Goal: Information Seeking & Learning: Learn about a topic

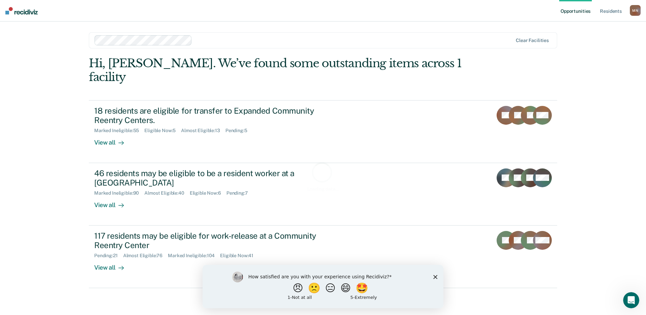
click at [435, 277] on polygon "Close survey" at bounding box center [436, 277] width 4 height 4
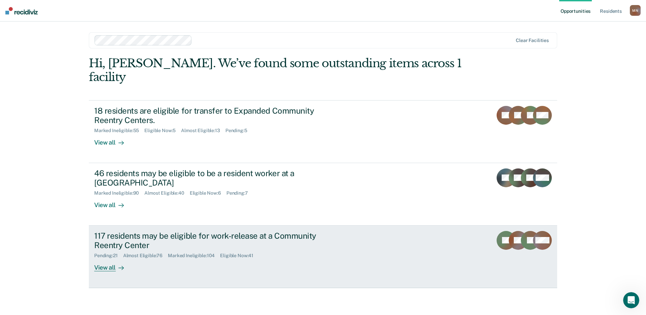
click at [148, 231] on div "117 residents may be eligible for work-release at a Community Reentry Center" at bounding box center [212, 241] width 236 height 20
